Goal: Information Seeking & Learning: Learn about a topic

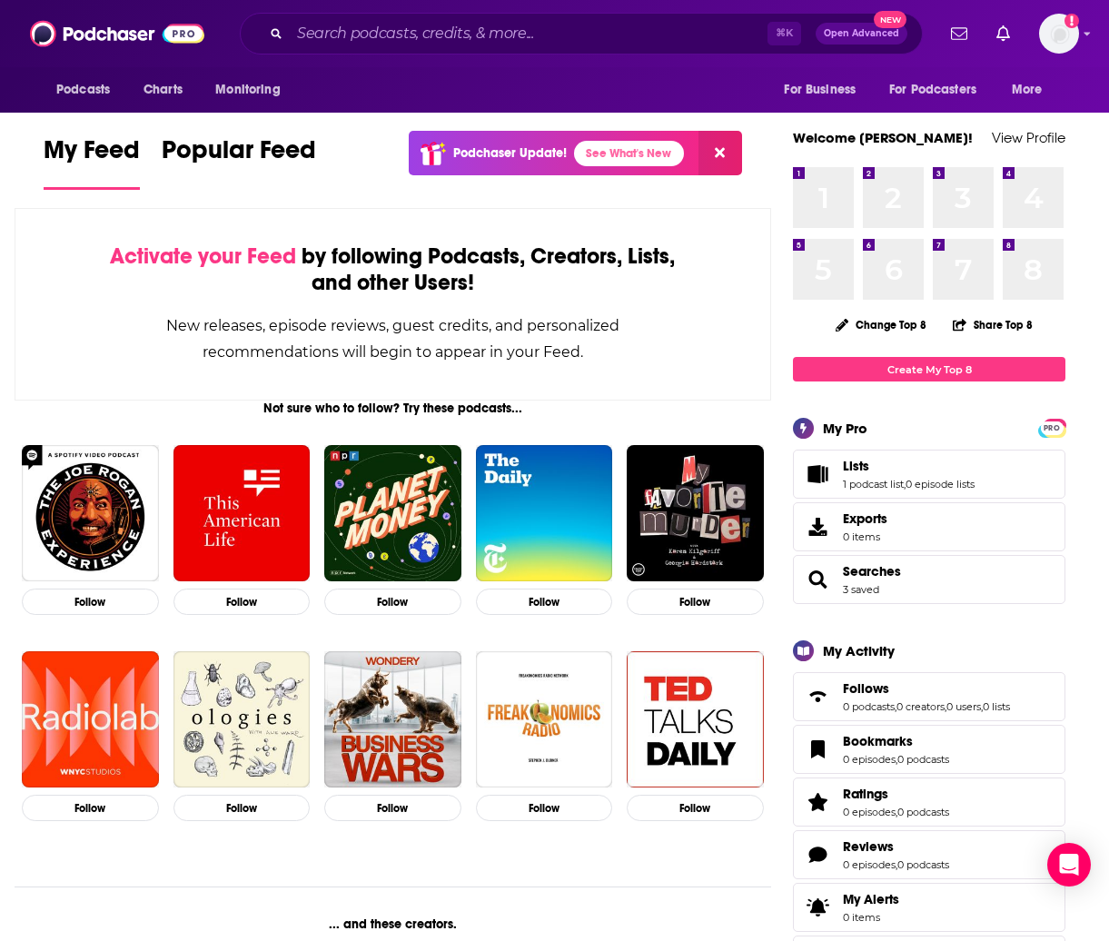
scroll to position [5, 0]
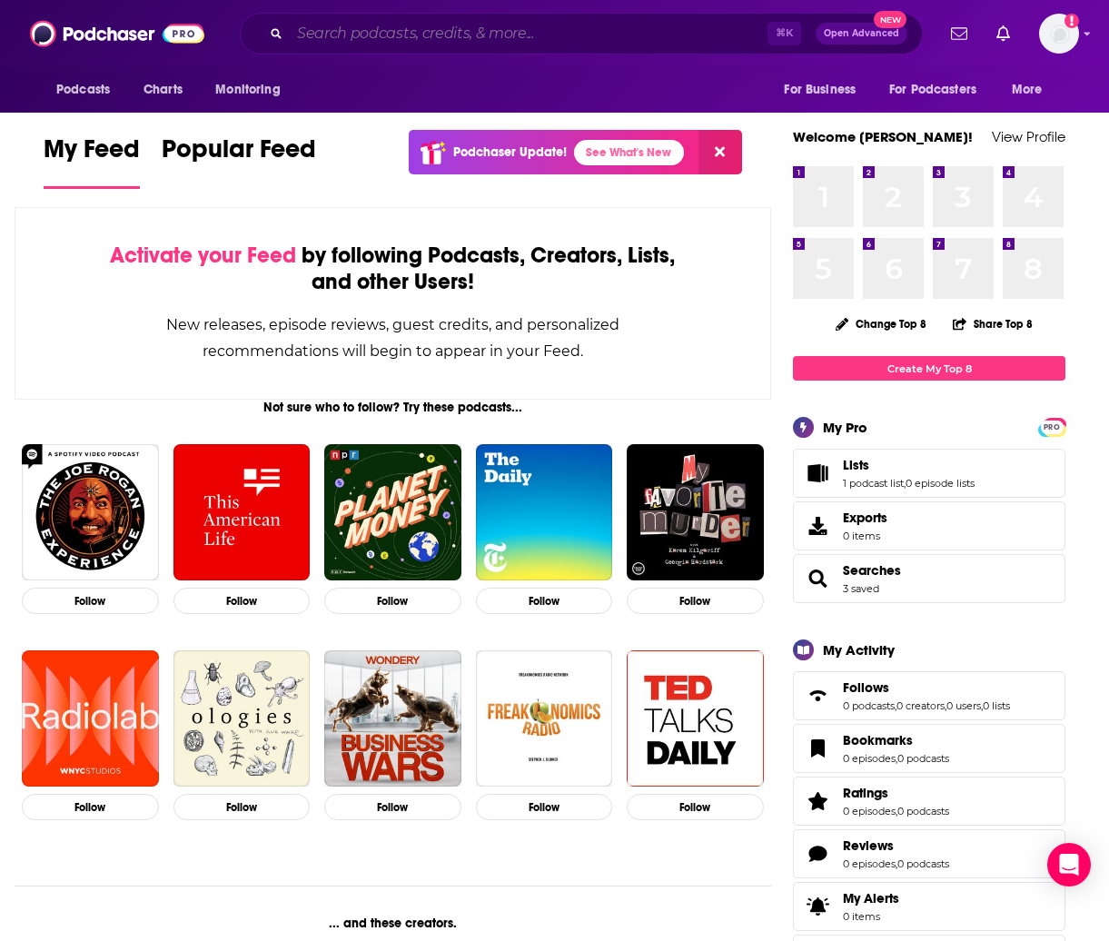
click at [352, 35] on input "Search podcasts, credits, & more..." at bounding box center [529, 33] width 478 height 29
click at [397, 36] on input "Search podcasts, credits, & more..." at bounding box center [529, 33] width 478 height 29
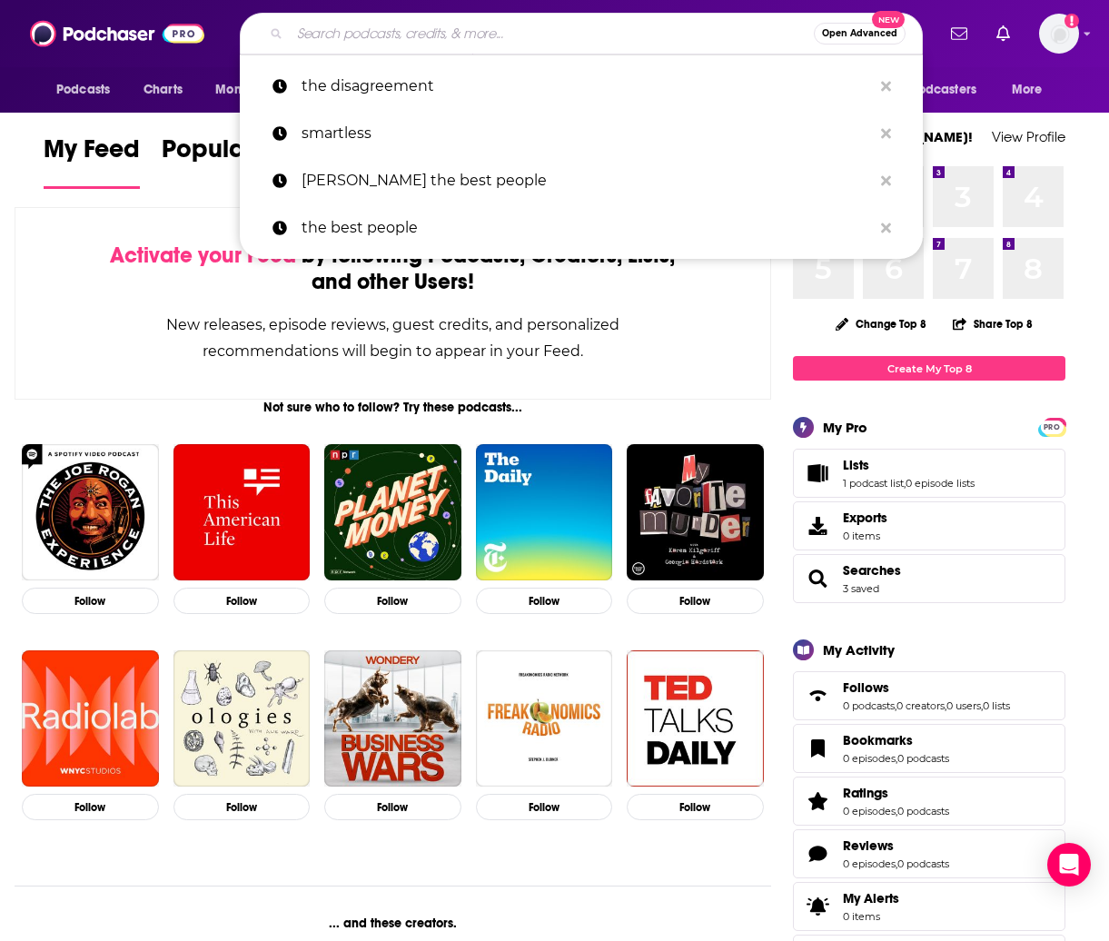
click at [327, 37] on input "Search podcasts, credits, & more..." at bounding box center [552, 33] width 524 height 29
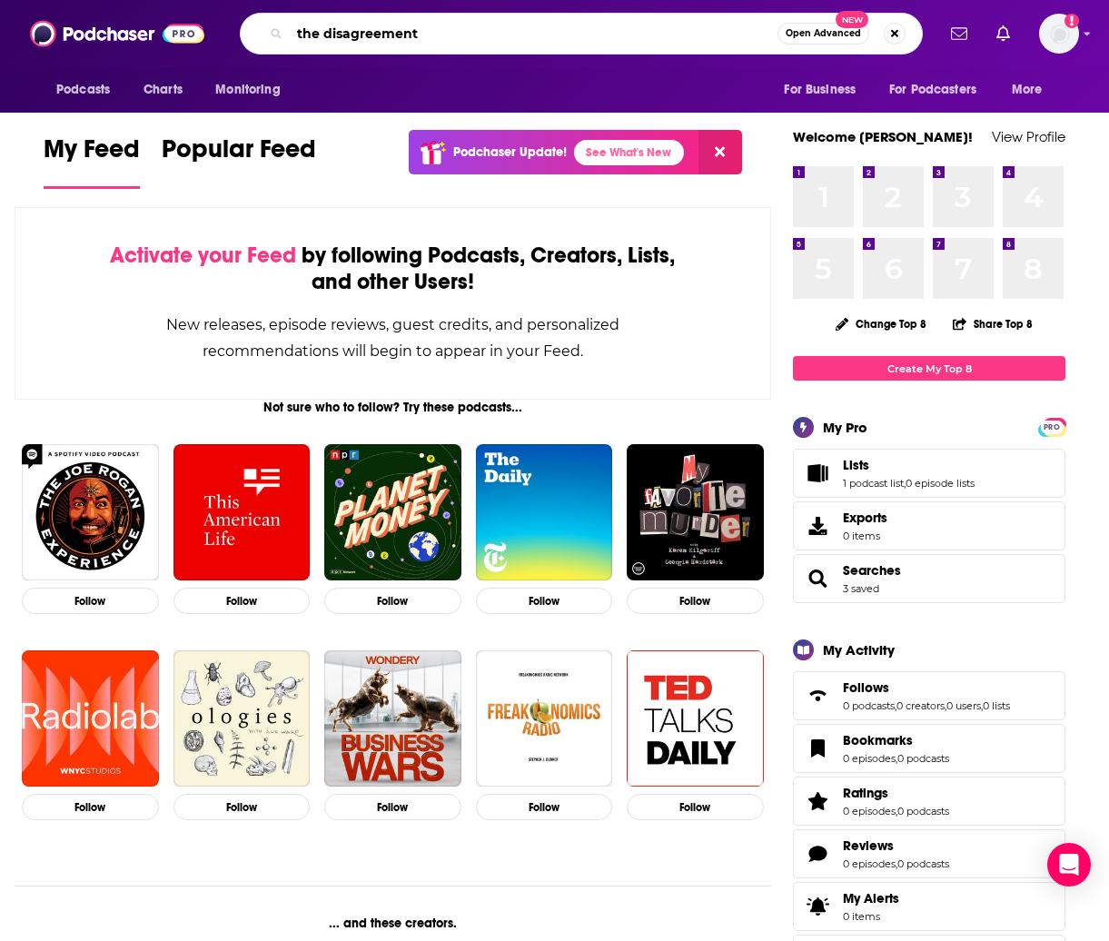
type input "the disagreement"
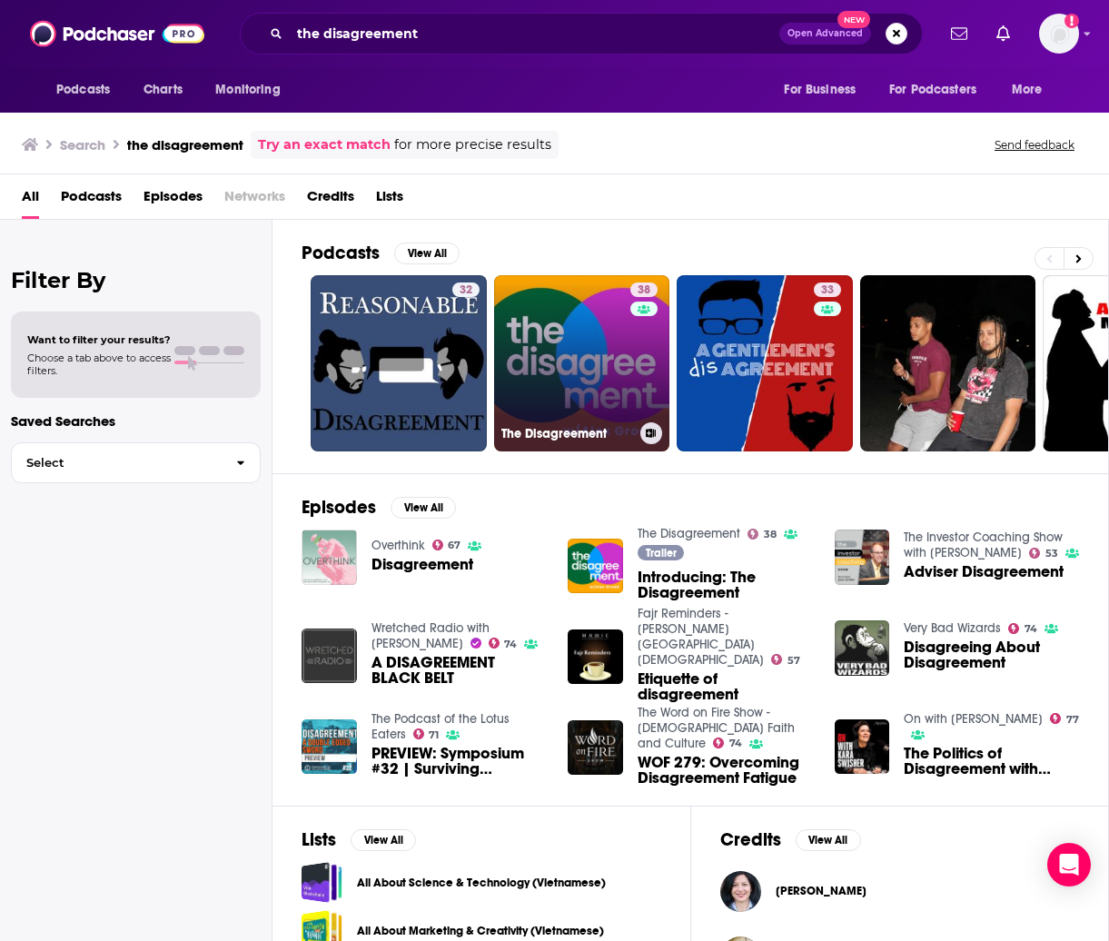
click at [610, 340] on link "38 The Disagreement" at bounding box center [582, 363] width 176 height 176
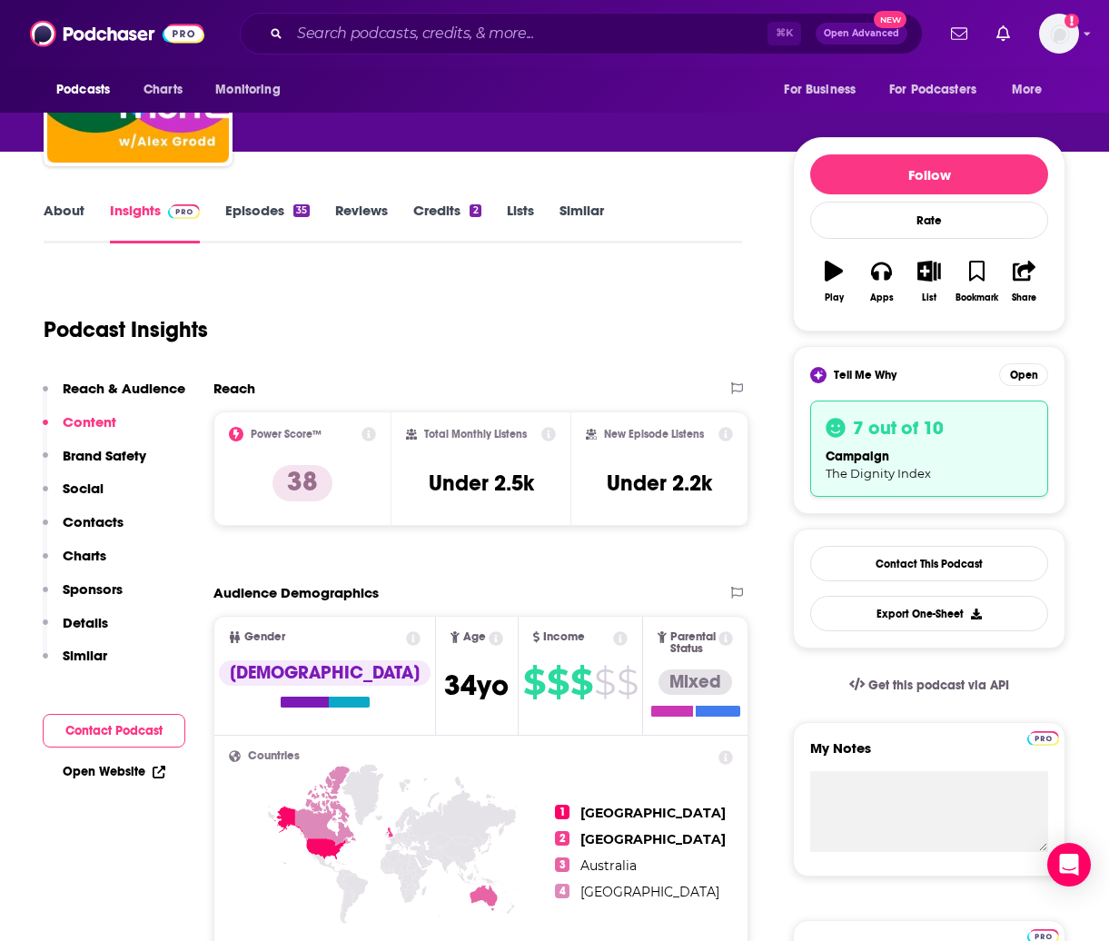
scroll to position [150, 0]
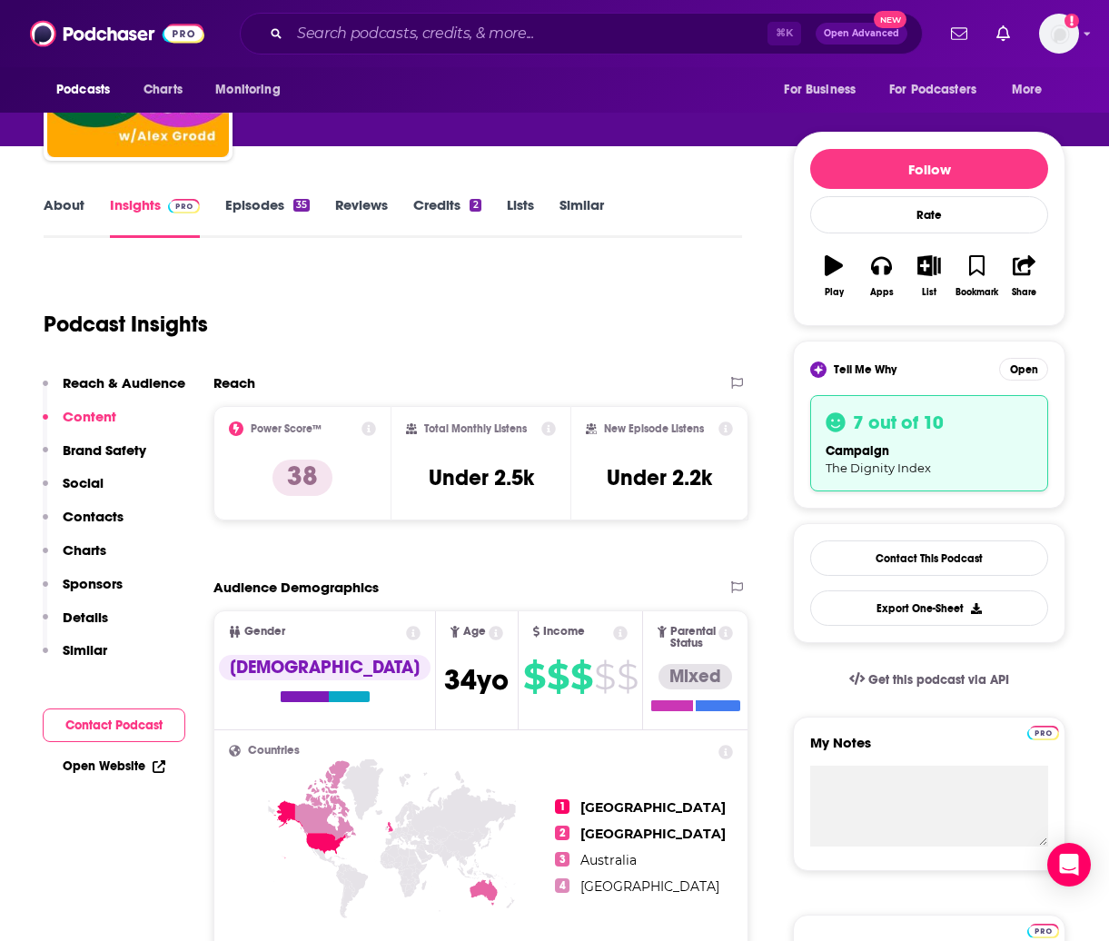
click at [234, 202] on link "Episodes 35" at bounding box center [267, 217] width 84 height 42
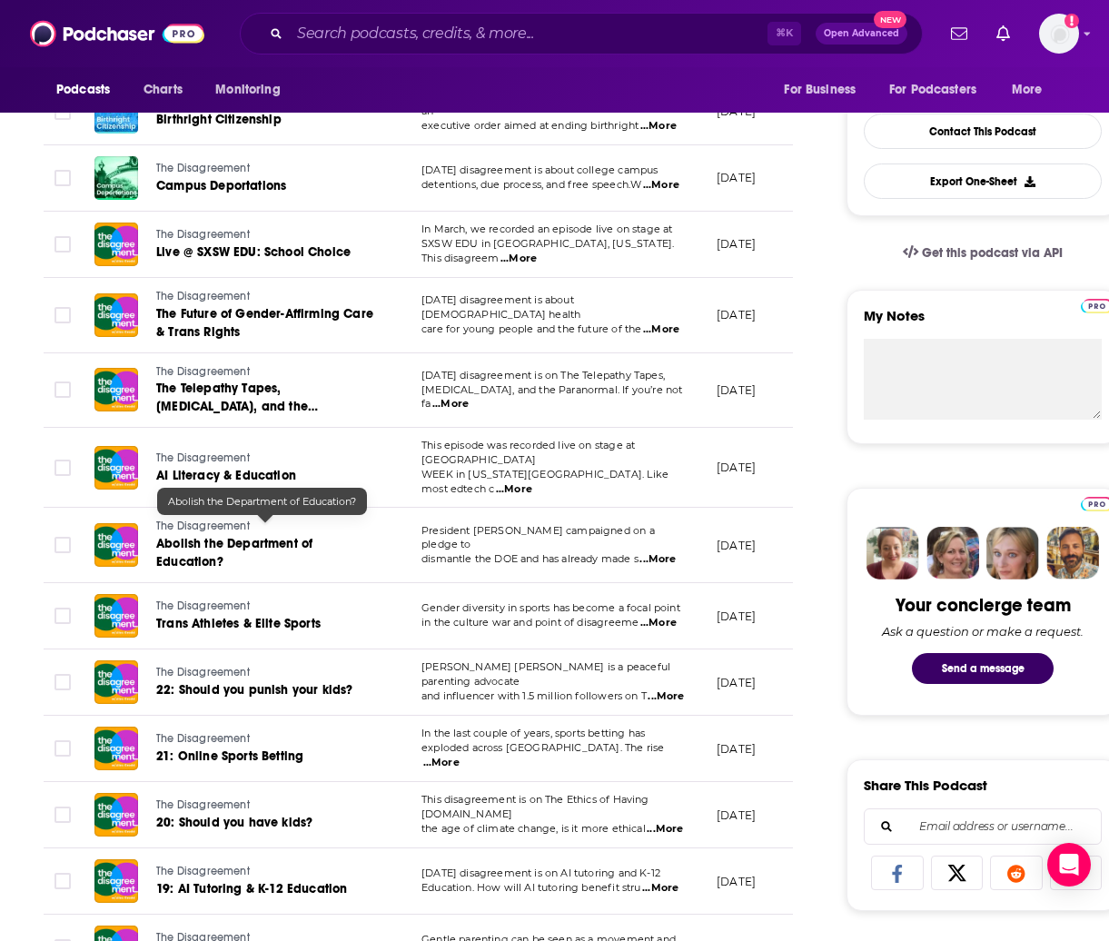
scroll to position [579, 0]
